Goal: Task Accomplishment & Management: Use online tool/utility

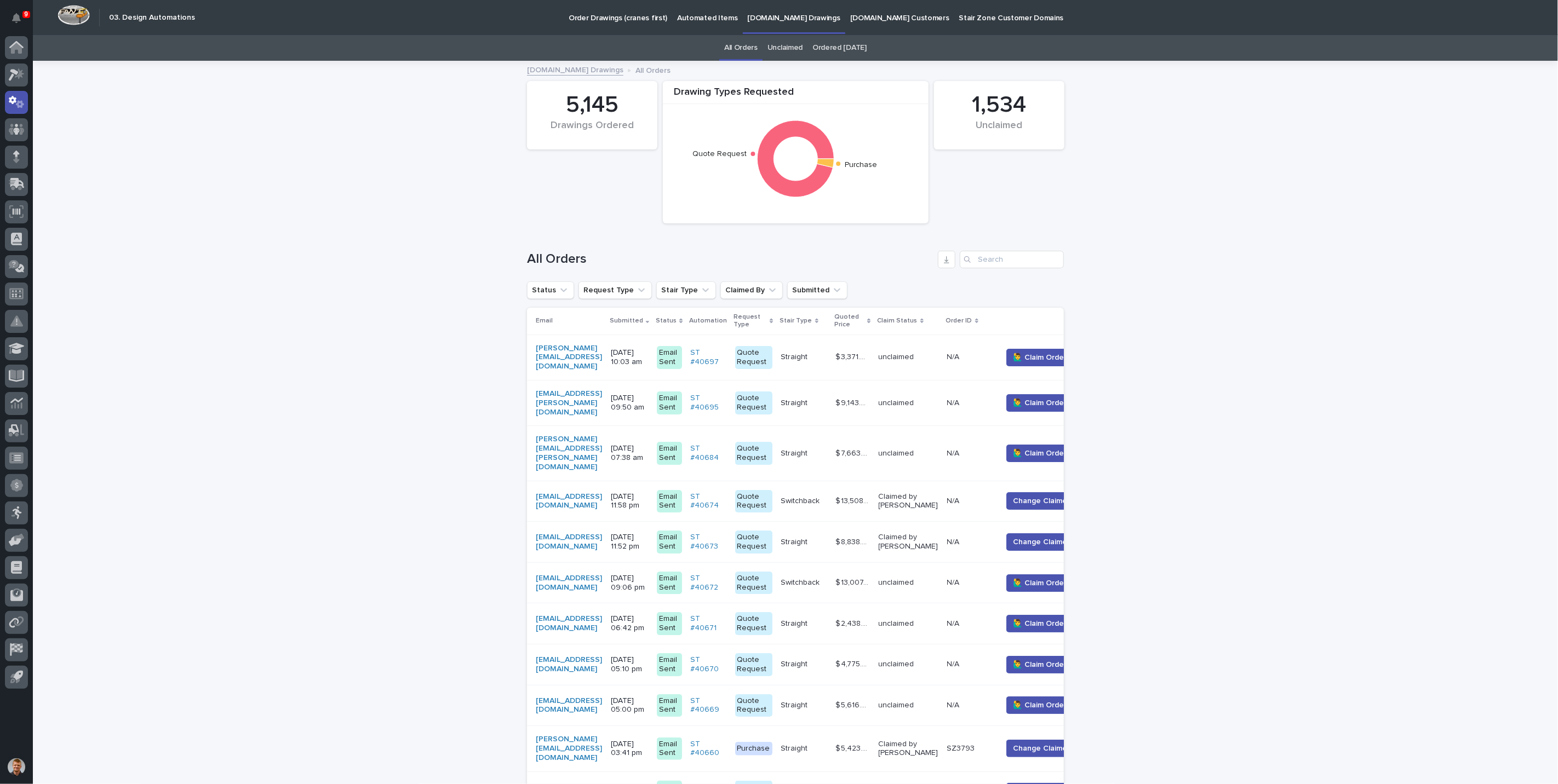
click at [17, 94] on div at bounding box center [16, 102] width 23 height 23
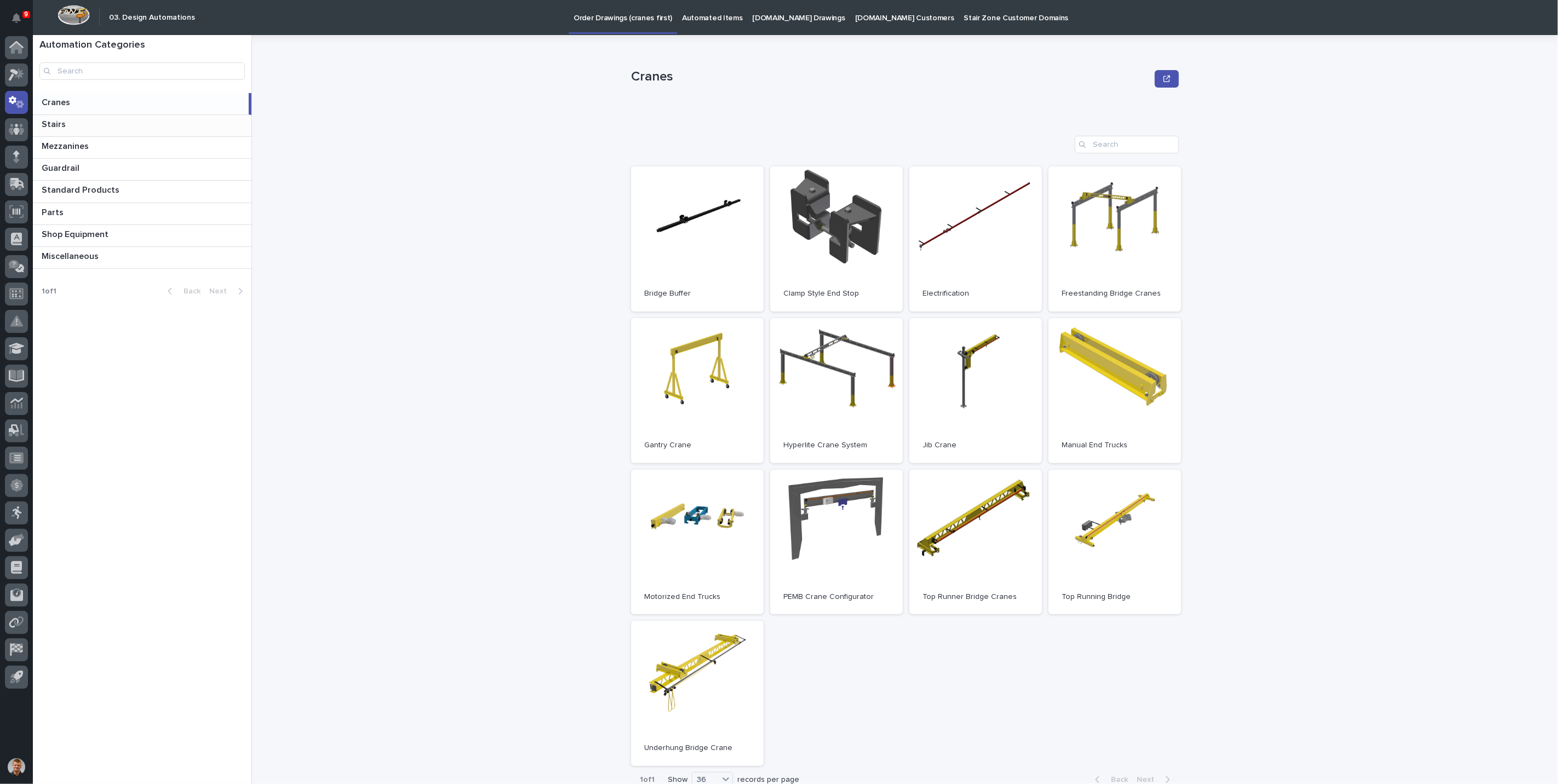
click at [112, 129] on p at bounding box center [145, 124] width 206 height 10
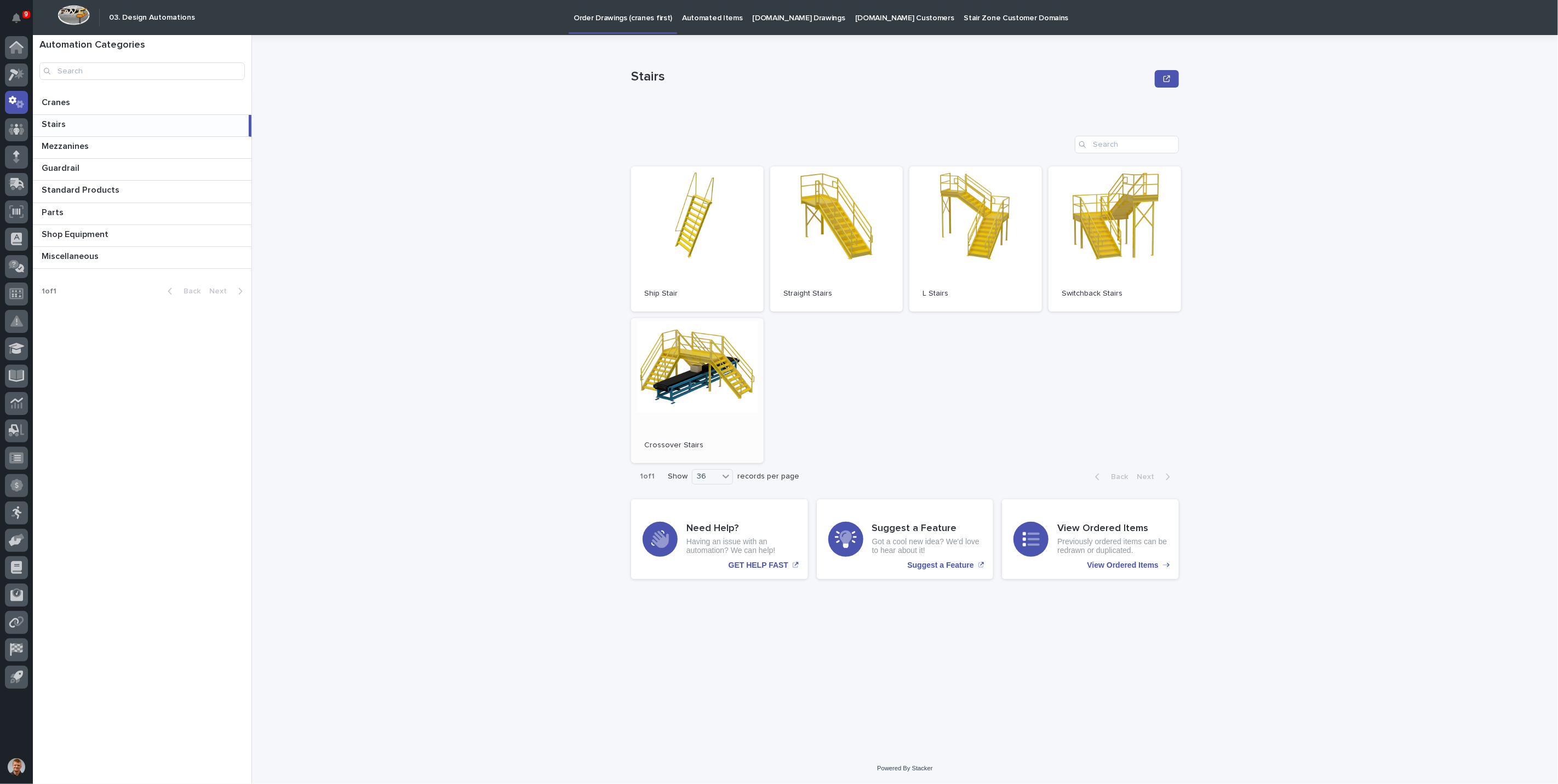
click at [666, 345] on link "Open" at bounding box center [697, 390] width 132 height 145
click at [1052, 540] on div "View Ordered Items Previously ordered items can be redrawn or duplicated. View …" at bounding box center [1090, 539] width 177 height 80
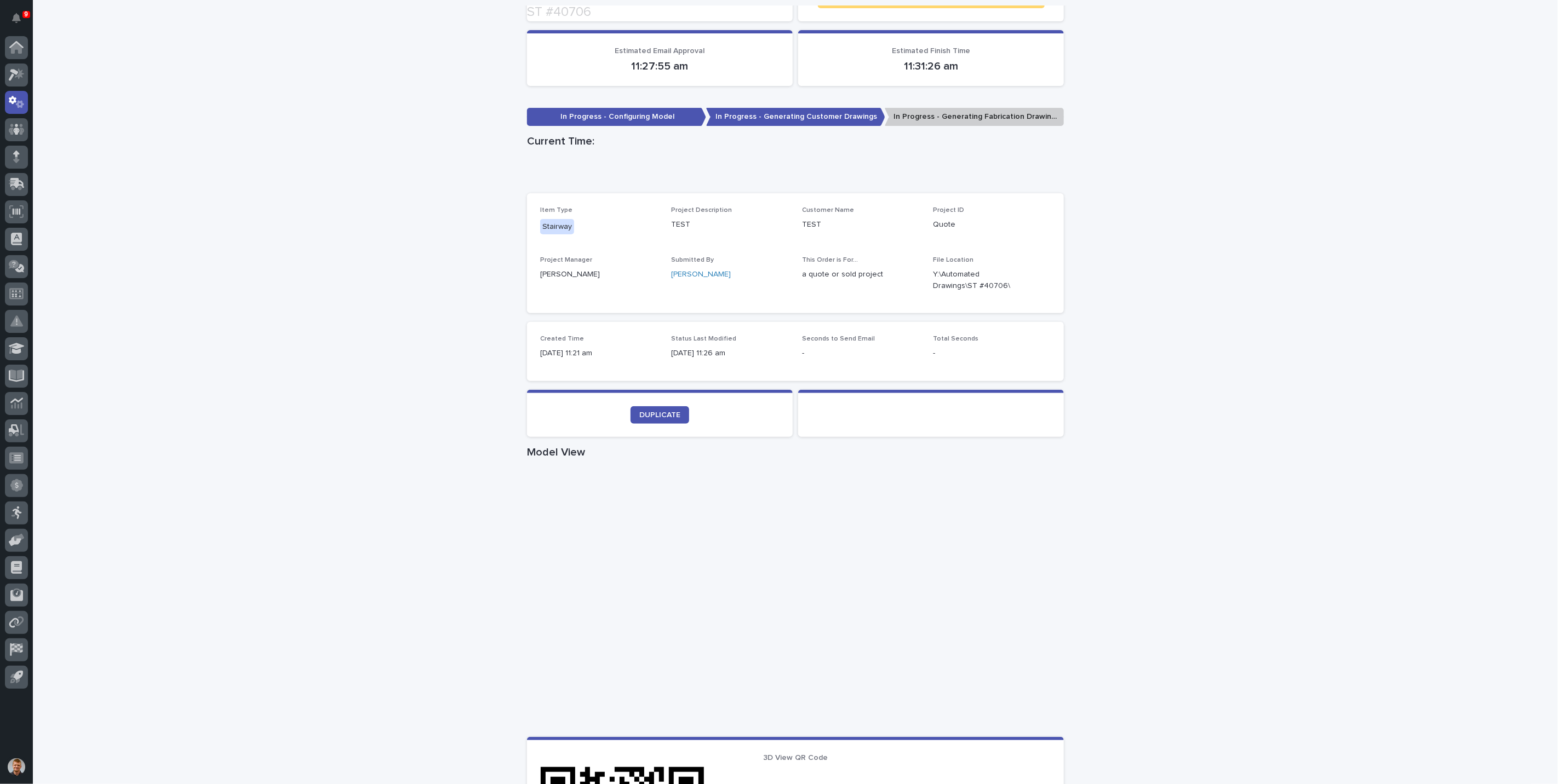
scroll to position [243, 0]
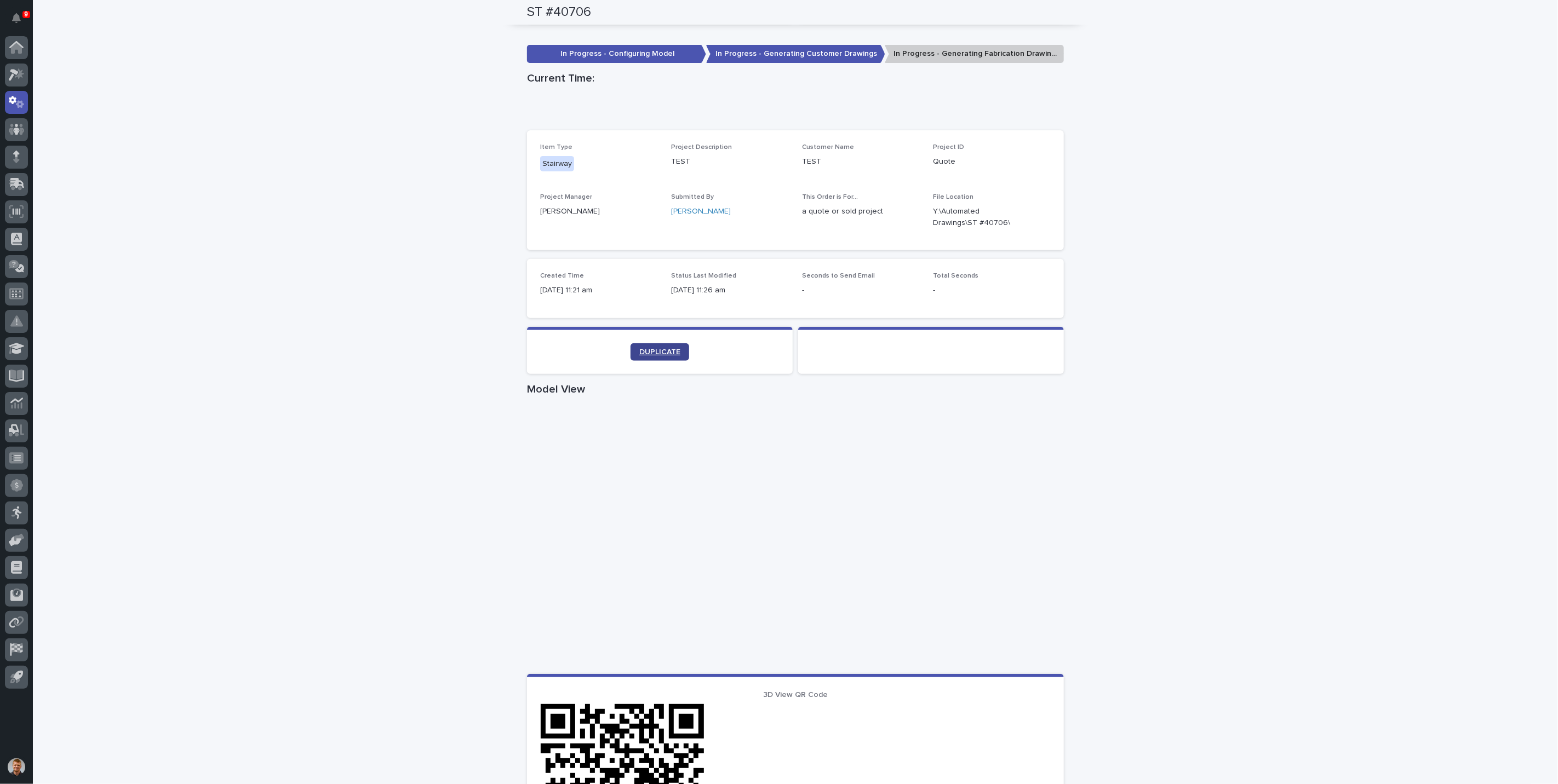
click at [658, 352] on span "DUPLICATE" at bounding box center [660, 352] width 41 height 8
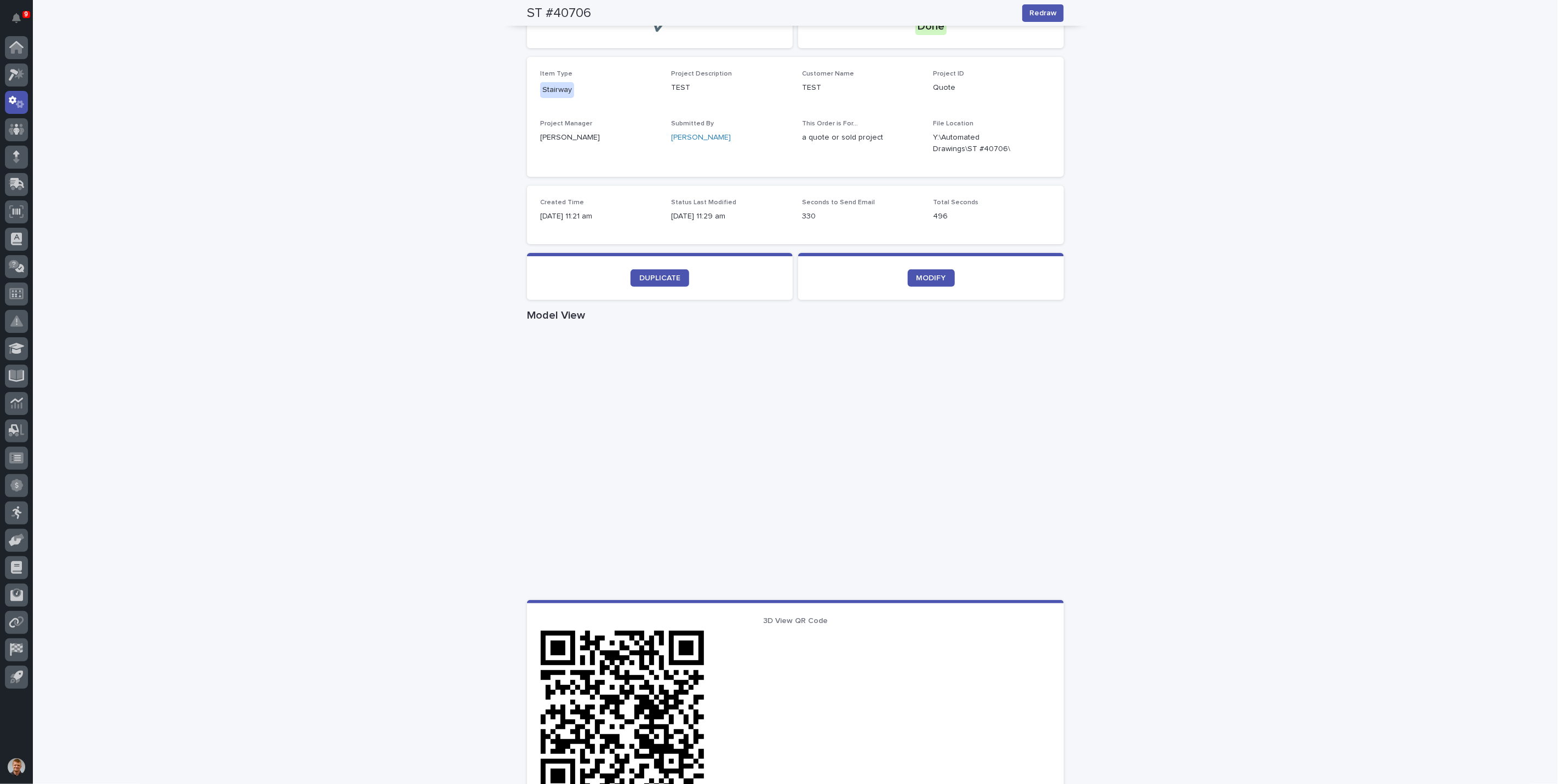
scroll to position [0, 0]
